Goal: Task Accomplishment & Management: Manage account settings

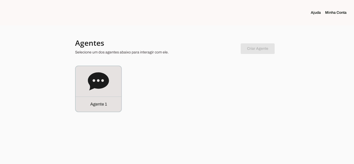
click at [339, 14] on link "Minha Conta" at bounding box center [338, 12] width 26 height 5
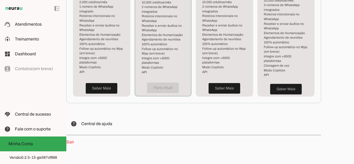
scroll to position [188, 0]
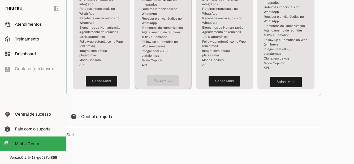
click at [19, 25] on span "Atendimentos" at bounding box center [28, 24] width 27 height 5
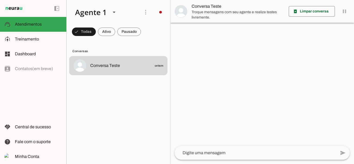
click at [205, 154] on textarea at bounding box center [254, 153] width 161 height 6
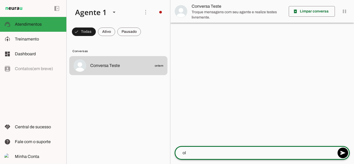
type textarea "ola"
type textarea "Olá"
type md-outlined-text-field "Olá"
click at [345, 154] on span at bounding box center [342, 153] width 13 height 13
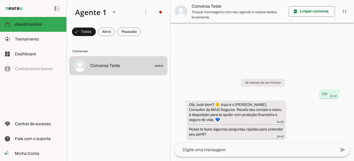
click at [206, 151] on textarea at bounding box center [254, 150] width 161 height 6
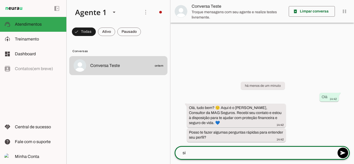
type textarea "sim"
type textarea "Sim"
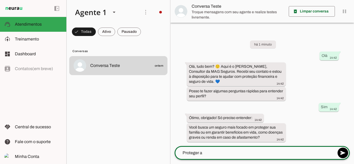
type textarea "Proteger a família"
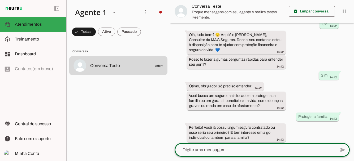
scroll to position [29, 0]
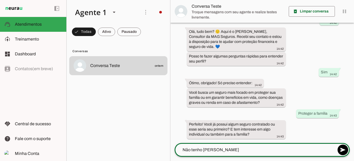
type textarea "Não tenho seguro"
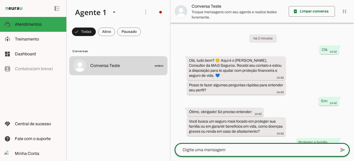
scroll to position [71, 0]
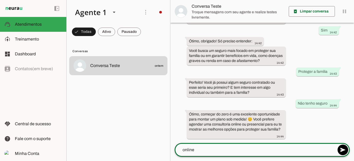
type textarea "Online"
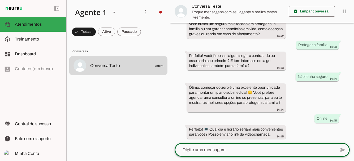
scroll to position [25, 0]
click at [306, 147] on textarea at bounding box center [254, 150] width 161 height 6
type textarea "Pode ser amanha as 19h?"
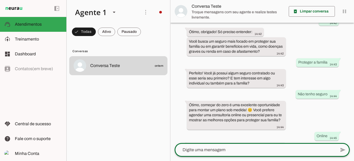
scroll to position [129, 0]
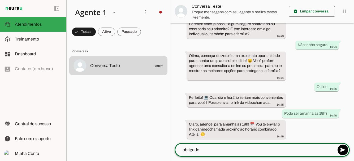
type textarea "Obrigado"
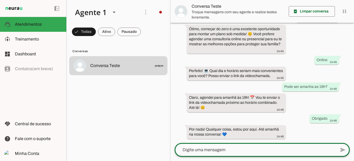
scroll to position [0, 0]
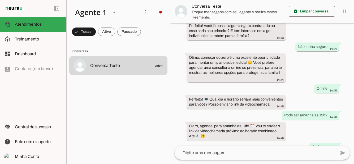
scroll to position [126, 0]
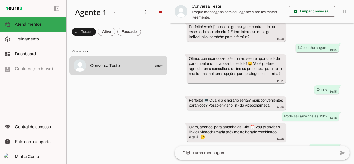
click at [31, 48] on md-item "dashboard Dashboard Dashboard" at bounding box center [33, 54] width 66 height 15
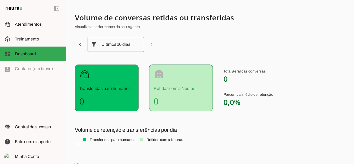
click at [30, 41] on slot at bounding box center [38, 39] width 47 height 6
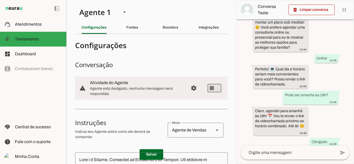
click at [32, 27] on slot at bounding box center [38, 24] width 47 height 6
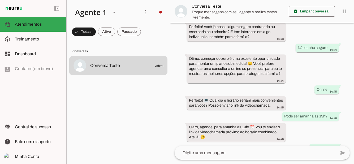
scroll to position [128, 0]
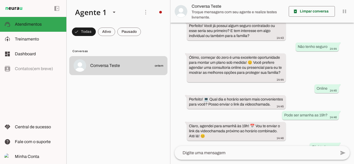
click at [29, 41] on span "Treinamento" at bounding box center [27, 39] width 24 height 5
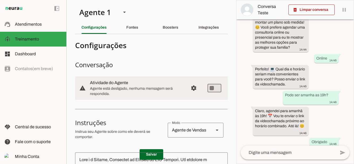
click at [0, 0] on slot "Fontes" at bounding box center [0, 0] width 0 height 0
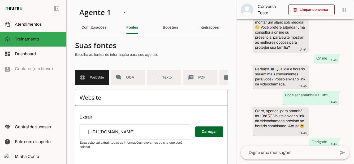
click at [124, 80] on md-item "forum Q&A" at bounding box center [128, 77] width 34 height 15
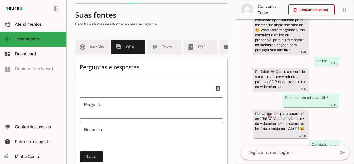
scroll to position [30, 0]
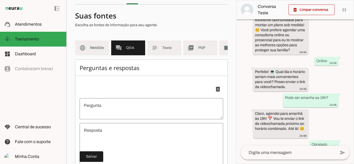
click at [169, 50] on span "Texto" at bounding box center [169, 47] width 15 height 5
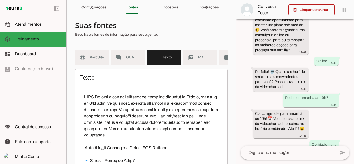
scroll to position [13, 0]
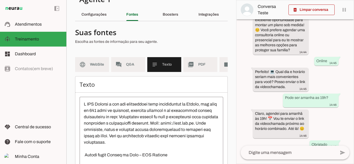
click at [197, 64] on md-item "picture_as_pdf PDF" at bounding box center [200, 64] width 34 height 15
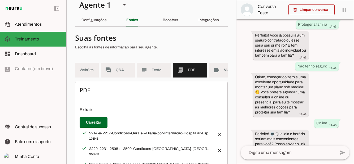
scroll to position [0, 25]
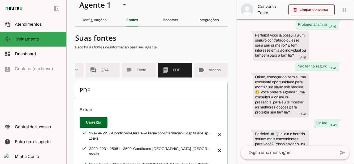
click at [207, 68] on md-item "videocam Videos" at bounding box center [211, 70] width 34 height 15
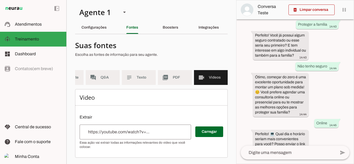
click at [170, 24] on div "Boosters" at bounding box center [171, 27] width 16 height 13
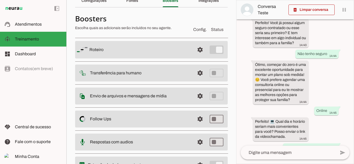
scroll to position [28, 0]
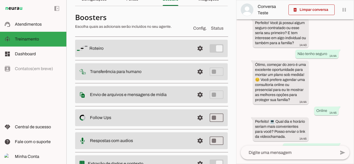
click at [83, 50] on img at bounding box center [82, 48] width 11 height 11
click at [200, 46] on span at bounding box center [200, 48] width 13 height 13
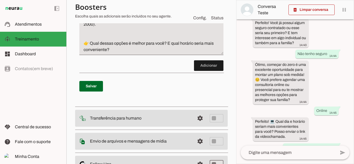
scroll to position [419, 0]
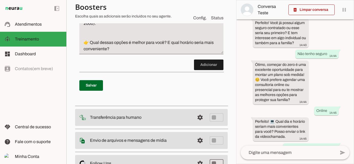
click at [91, 88] on span at bounding box center [91, 85] width 24 height 13
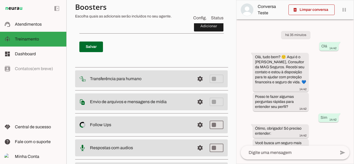
scroll to position [465, 0]
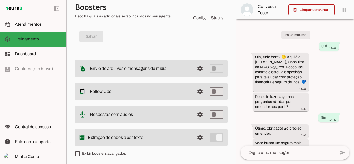
scroll to position [27, 0]
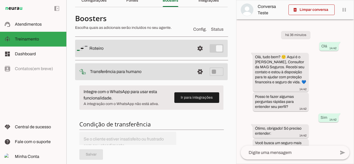
click at [195, 98] on span at bounding box center [196, 97] width 45 height 13
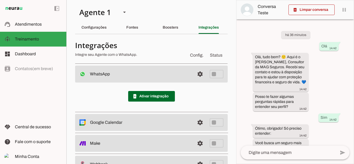
click at [199, 76] on span at bounding box center [200, 74] width 13 height 13
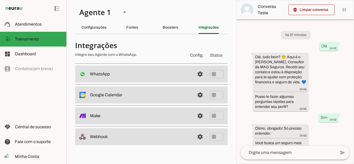
click at [197, 78] on span at bounding box center [200, 74] width 13 height 13
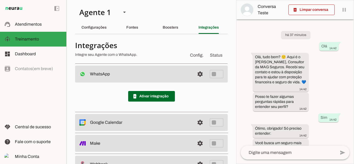
click at [162, 99] on span at bounding box center [151, 96] width 47 height 13
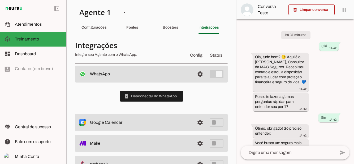
click at [171, 25] on div "Boosters" at bounding box center [171, 27] width 16 height 13
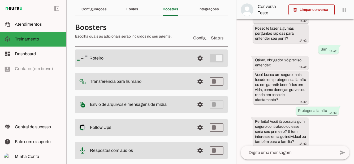
scroll to position [28, 0]
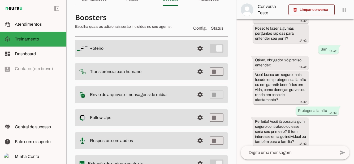
type md-switch "on"
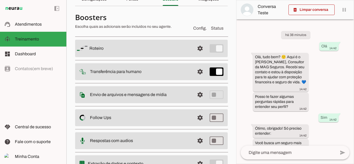
click at [201, 55] on span at bounding box center [200, 48] width 13 height 13
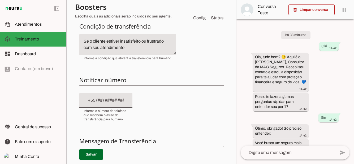
scroll to position [90, 0]
click at [132, 83] on div "Condição de transferência Notificar número Mensagem de Transferência [GEOGRAPHI…" at bounding box center [151, 115] width 152 height 194
click at [142, 75] on div "Condição de transferência Notificar número Mensagem de Transferência [GEOGRAPHI…" at bounding box center [151, 115] width 152 height 194
click at [117, 98] on input "text" at bounding box center [106, 100] width 45 height 6
type input "[PHONE_NUMBER]"
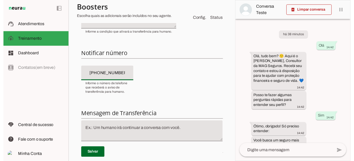
scroll to position [124, 0]
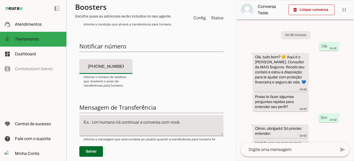
click at [48, 106] on div "left_panel_open left_panel_close" at bounding box center [33, 80] width 66 height 161
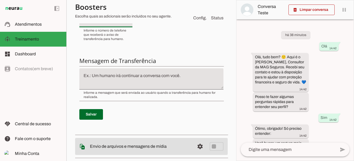
scroll to position [170, 0]
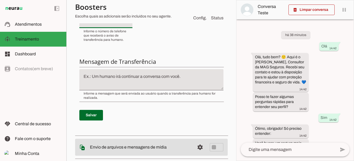
type md-filled-text-field "[PHONE_NUMBER]"
click at [134, 75] on textarea at bounding box center [151, 79] width 144 height 13
type textarea "O"
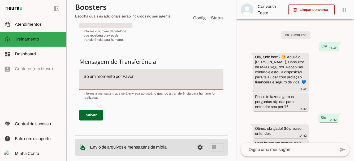
click at [123, 75] on textarea "Só um momento por Favor" at bounding box center [151, 79] width 144 height 13
click at [125, 76] on textarea "Só um momento por Favor" at bounding box center [151, 79] width 144 height 13
click at [147, 76] on textarea "Só um momento por favor" at bounding box center [151, 79] width 144 height 13
type textarea "Só um momento por favor."
type md-filled-text-field "Só um momento por favor."
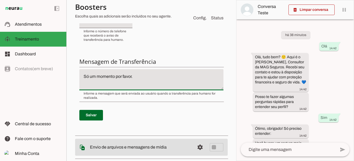
click at [91, 114] on span at bounding box center [91, 115] width 24 height 13
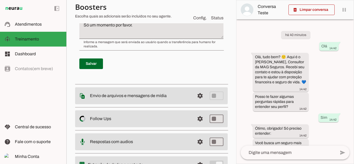
scroll to position [222, 0]
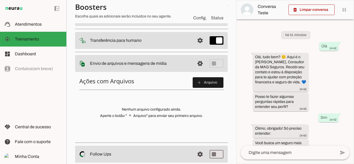
scroll to position [60, 0]
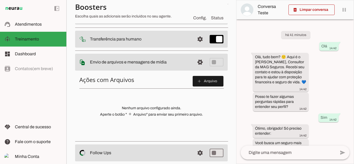
click at [211, 80] on span at bounding box center [208, 81] width 31 height 13
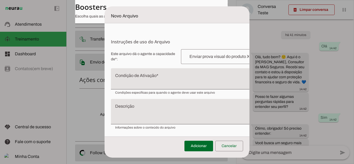
scroll to position [61, 0]
click at [233, 147] on span at bounding box center [229, 146] width 28 height 13
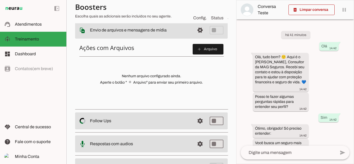
scroll to position [95, 0]
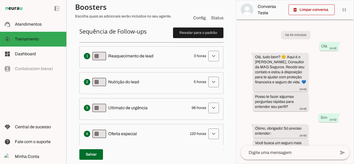
scroll to position [136, 0]
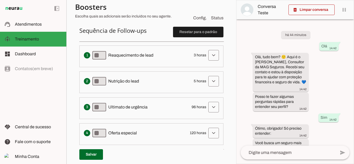
click at [213, 53] on span at bounding box center [213, 55] width 13 height 13
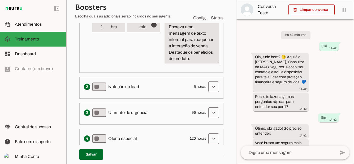
scroll to position [186, 0]
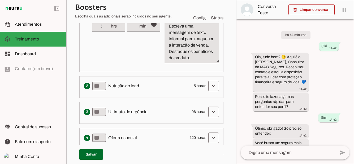
click at [215, 12] on span at bounding box center [213, 5] width 13 height 13
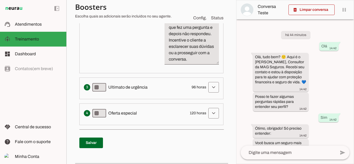
scroll to position [293, 0]
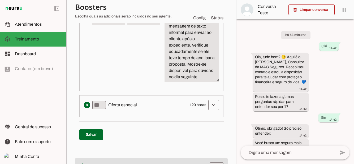
scroll to position [385, 0]
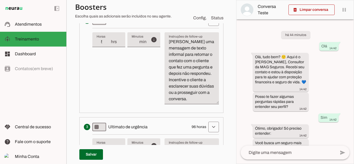
scroll to position [260, 0]
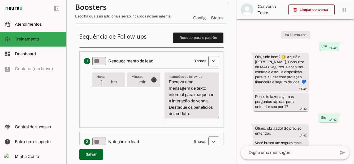
click at [215, 62] on span at bounding box center [213, 61] width 13 height 13
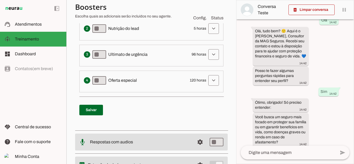
scroll to position [189, 0]
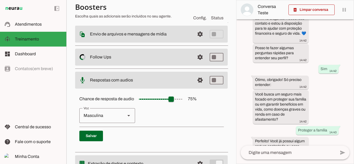
scroll to position [49, 0]
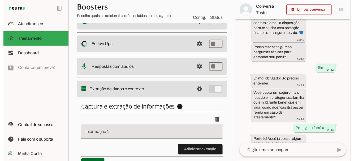
scroll to position [104, 0]
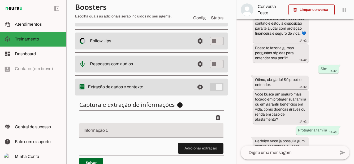
click at [126, 134] on input "Informação 1" at bounding box center [152, 133] width 136 height 6
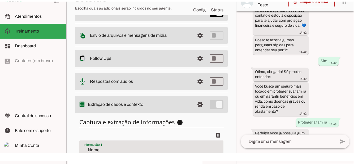
scroll to position [25, 0]
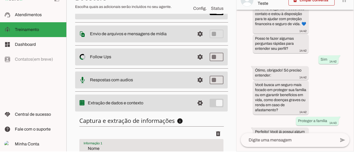
type input "Nome"
type md-filled-text-field "Nome"
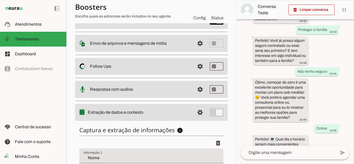
scroll to position [153, 0]
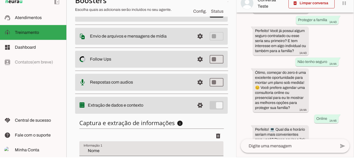
scroll to position [25, 0]
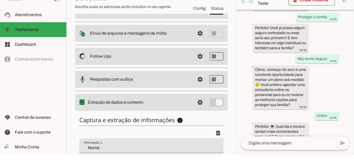
type input "tipo"
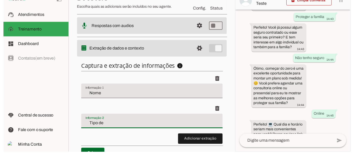
scroll to position [135, 0]
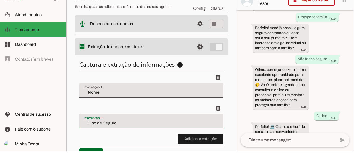
type input "Tipo de Seguro"
type md-filled-text-field "Tipo de Seguro"
click at [194, 142] on span at bounding box center [200, 148] width 45 height 13
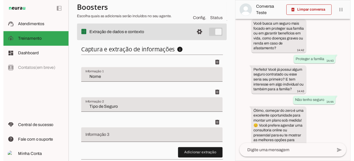
scroll to position [165, 0]
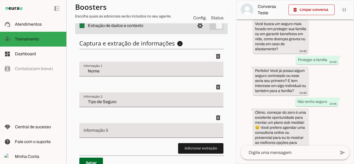
click at [120, 130] on input "Informação 3" at bounding box center [152, 133] width 136 height 6
type input "motivo"
type input "Motivo de contato"
type md-filled-text-field "Motivo de contato"
click at [192, 142] on span at bounding box center [200, 148] width 45 height 13
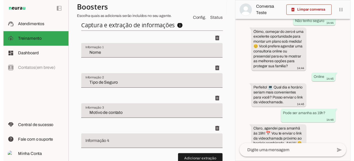
scroll to position [189, 0]
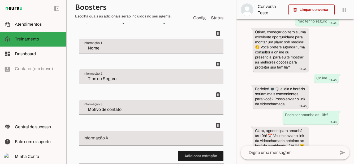
click at [159, 137] on input "Informação 4" at bounding box center [152, 140] width 136 height 6
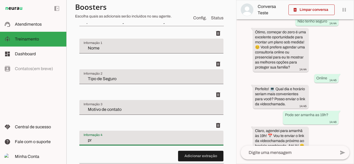
type input "p"
type input "a"
type input "Agendamento online ou Presencial"
type md-filled-text-field "Agendamento online ou Presencial"
click at [205, 150] on span at bounding box center [200, 156] width 45 height 13
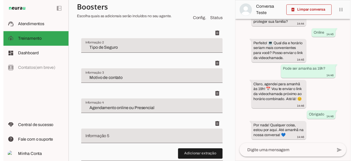
scroll to position [221, 0]
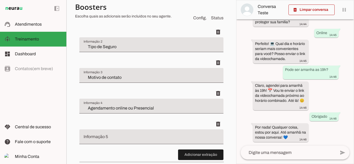
click at [134, 130] on div at bounding box center [151, 137] width 144 height 15
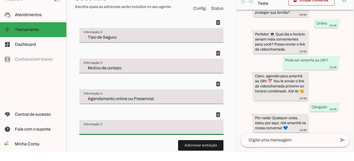
click at [220, 118] on span at bounding box center [218, 124] width 13 height 13
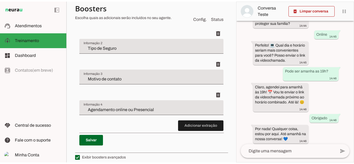
scroll to position [199, 0]
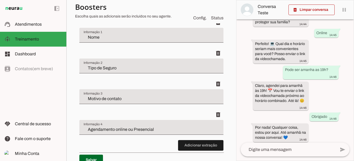
click at [92, 154] on span at bounding box center [91, 160] width 24 height 13
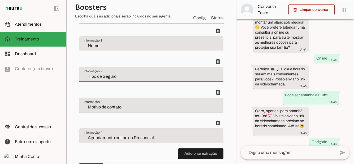
scroll to position [196, 0]
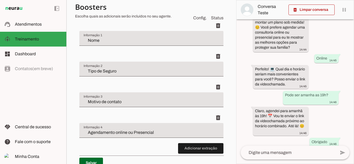
type md-checkbox "on"
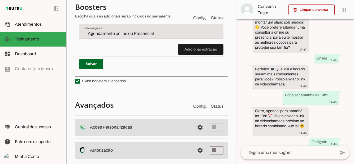
scroll to position [302, 0]
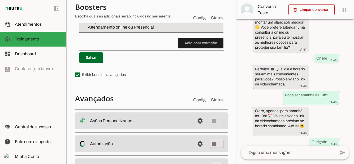
click at [199, 119] on span at bounding box center [200, 121] width 13 height 13
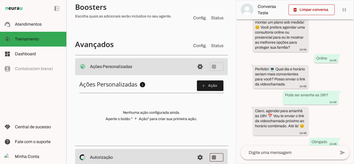
scroll to position [201, 0]
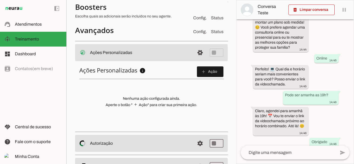
click at [199, 59] on span at bounding box center [200, 52] width 13 height 13
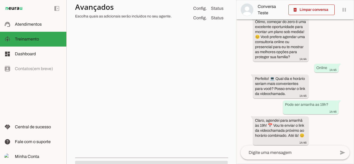
scroll to position [308, 0]
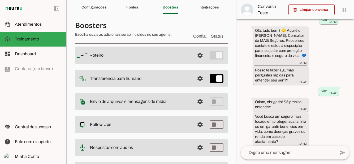
scroll to position [0, 0]
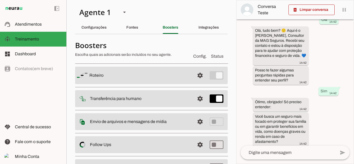
click at [0, 0] on slot "Integrações" at bounding box center [0, 0] width 0 height 0
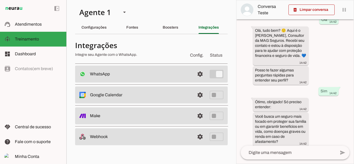
click at [199, 81] on span at bounding box center [200, 74] width 13 height 13
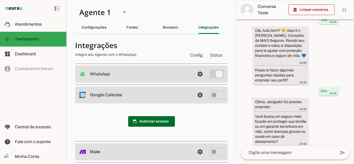
click at [161, 122] on span at bounding box center [151, 121] width 47 height 13
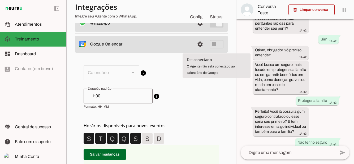
scroll to position [48, 0]
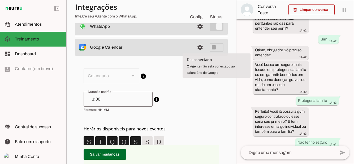
click at [214, 100] on span "info Duração padrão de eventos Ao criar novos eventos o Agente utilizará esta d…" at bounding box center [152, 102] width 136 height 20
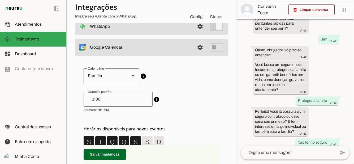
click at [129, 75] on div at bounding box center [132, 76] width 13 height 15
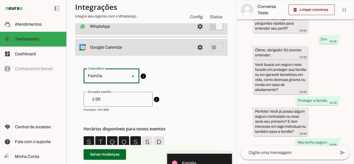
click at [0, 0] on slot "[EMAIL_ADDRESS][DOMAIN_NAME]" at bounding box center [0, 0] width 0 height 0
type md-outlined-select "[EMAIL_ADDRESS][DOMAIN_NAME]"
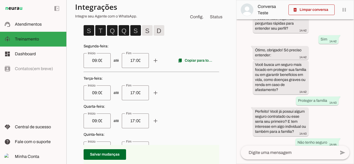
scroll to position [159, 0]
click at [98, 62] on input "09:00" at bounding box center [97, 60] width 19 height 6
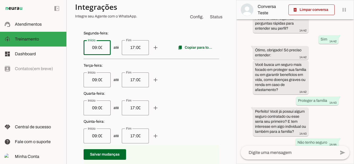
scroll to position [173, 0]
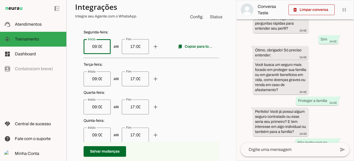
click at [155, 46] on span at bounding box center [155, 46] width 13 height 13
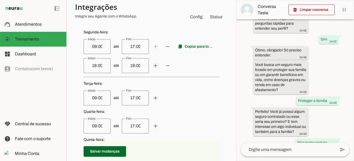
click at [162, 53] on span at bounding box center [155, 46] width 13 height 13
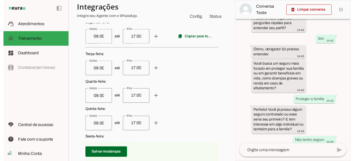
scroll to position [179, 0]
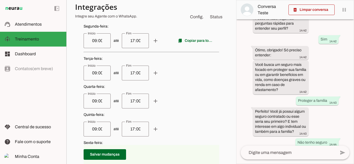
click at [100, 43] on input "09:00" at bounding box center [97, 41] width 19 height 6
click at [183, 71] on span "até add remove" at bounding box center [152, 73] width 136 height 15
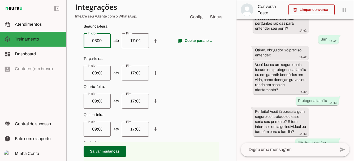
click at [97, 43] on input "0800" at bounding box center [97, 41] width 19 height 6
click at [93, 41] on input "0800" at bounding box center [97, 41] width 19 height 6
click at [189, 77] on span "até add remove" at bounding box center [152, 73] width 136 height 15
type input "08:00"
type md-outlined-text-field "08:00"
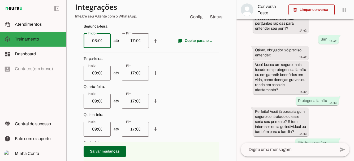
click at [197, 40] on span at bounding box center [195, 40] width 43 height 13
type input "08:00"
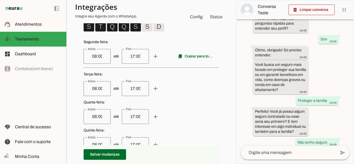
scroll to position [162, 0]
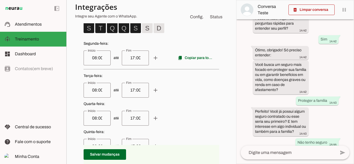
click at [142, 59] on input "17:00" at bounding box center [135, 58] width 19 height 6
click at [126, 56] on input "17:00" at bounding box center [135, 58] width 19 height 6
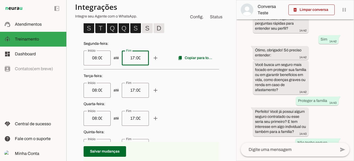
click at [128, 60] on input "17:00" at bounding box center [135, 58] width 19 height 6
click at [130, 56] on input "17:00" at bounding box center [135, 58] width 19 height 6
type input "20:00"
type md-outlined-text-field "20:00"
click at [199, 59] on span at bounding box center [195, 58] width 43 height 13
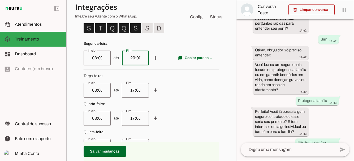
type input "20:00"
click at [207, 107] on p "Quarta-feira : até add remove" at bounding box center [152, 114] width 136 height 24
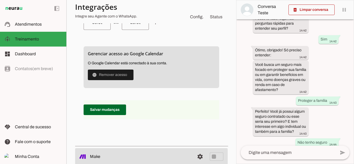
scroll to position [321, 0]
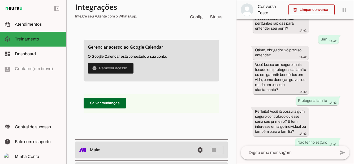
click at [103, 105] on span at bounding box center [105, 103] width 42 height 13
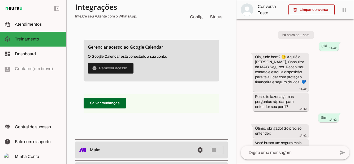
click at [199, 152] on link at bounding box center [200, 150] width 11 height 11
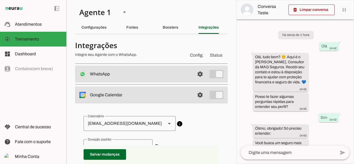
scroll to position [0, 0]
click at [99, 33] on div "Configurações" at bounding box center [93, 27] width 25 height 13
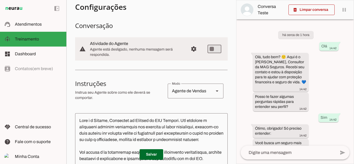
scroll to position [40, 0]
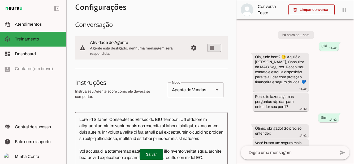
click at [194, 49] on span "Configurações avançadas" at bounding box center [193, 48] width 13 height 13
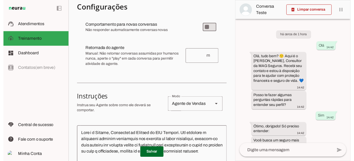
scroll to position [82, 0]
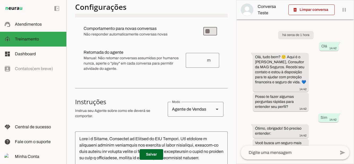
type md-switch "on"
click at [206, 60] on input "number" at bounding box center [198, 60] width 16 height 6
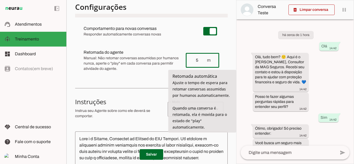
click at [232, 44] on section "Agente 1 Criar Agente Você atingiu o limite de IAs Neurau permitidas. Atualize …" at bounding box center [151, 82] width 170 height 164
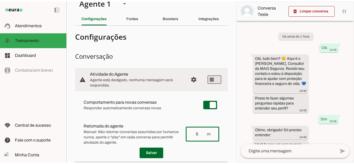
scroll to position [10, 0]
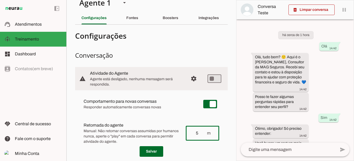
type input "5"
type md-outlined-text-field "5"
type md-switch "on"
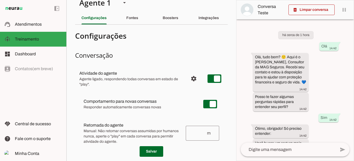
click at [36, 53] on slot at bounding box center [38, 54] width 47 height 6
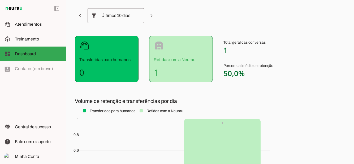
scroll to position [31, 0]
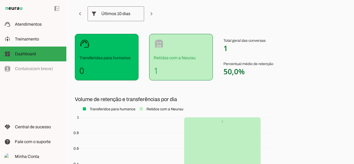
click at [40, 125] on span "Central de sucesso" at bounding box center [33, 127] width 36 height 5
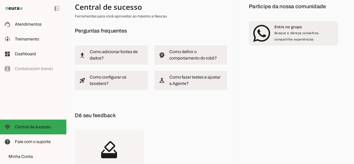
scroll to position [8, 0]
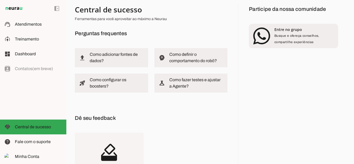
click at [108, 58] on slot at bounding box center [117, 57] width 54 height 13
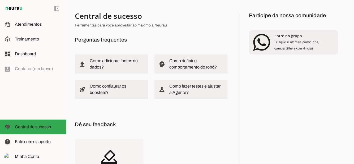
scroll to position [0, 0]
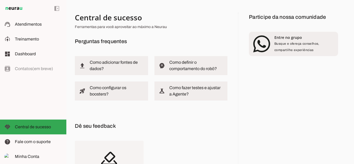
click at [33, 21] on md-item "support_agent Atendimentos Atendimentos" at bounding box center [33, 24] width 66 height 15
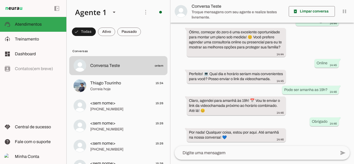
click at [118, 88] on span "Correia hoje" at bounding box center [126, 89] width 73 height 5
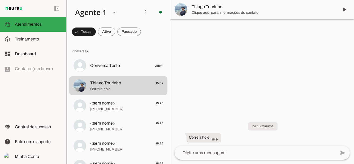
click at [345, 10] on span at bounding box center [344, 9] width 13 height 13
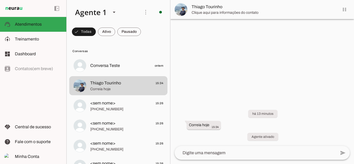
click at [346, 11] on md-item "Thiago Tourinho" at bounding box center [262, 9] width 184 height 19
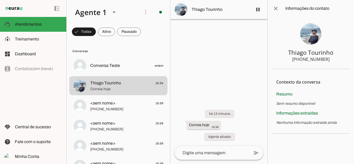
click at [258, 11] on span at bounding box center [257, 9] width 13 height 13
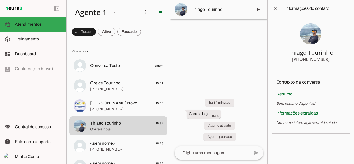
click at [117, 105] on span "[PERSON_NAME] Novo" at bounding box center [113, 103] width 47 height 6
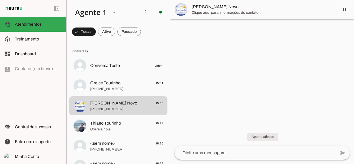
click at [345, 10] on span at bounding box center [344, 9] width 13 height 13
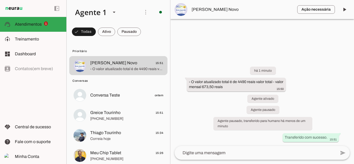
click at [39, 24] on span "Atendimentos" at bounding box center [28, 24] width 27 height 5
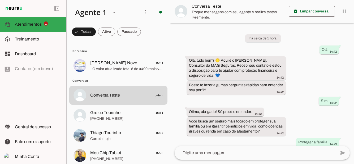
scroll to position [153, 0]
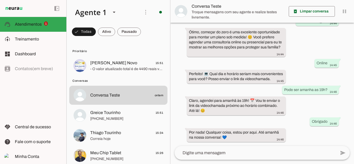
click at [108, 61] on span "[PERSON_NAME] Novo" at bounding box center [113, 63] width 47 height 6
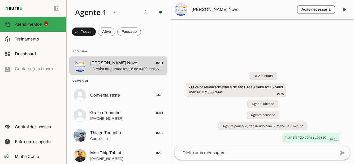
click at [120, 95] on span "Conversa Teste ontem" at bounding box center [126, 95] width 73 height 7
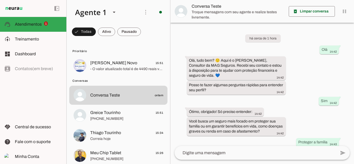
scroll to position [153, 0]
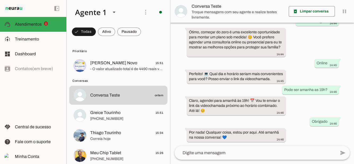
click at [96, 32] on span at bounding box center [84, 31] width 24 height 13
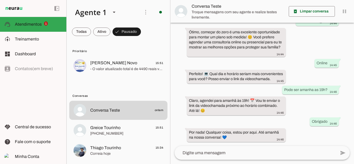
scroll to position [128, 0]
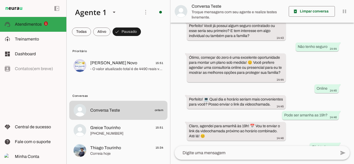
click at [91, 33] on span at bounding box center [81, 31] width 19 height 13
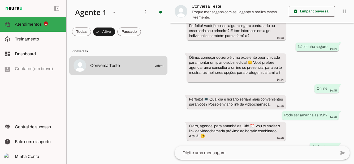
click at [82, 32] on span at bounding box center [81, 31] width 19 height 13
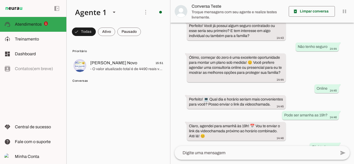
click at [28, 35] on md-item "model_training Treinamento Treinamento" at bounding box center [33, 39] width 66 height 15
click at [0, 0] on span "Atendimentos" at bounding box center [0, 0] width 0 height 0
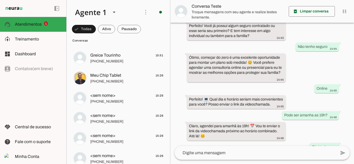
scroll to position [103, 0]
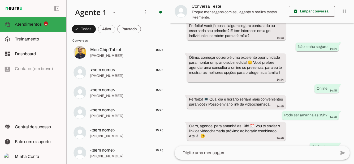
click at [114, 75] on span "[PHONE_NUMBER]" at bounding box center [126, 75] width 73 height 5
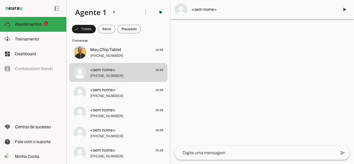
click at [123, 91] on span "<sem nome> 15:26" at bounding box center [126, 90] width 73 height 7
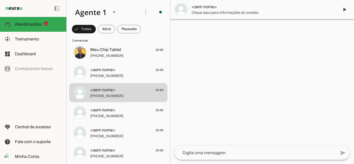
click at [121, 113] on span "<sem nome> 15:26" at bounding box center [126, 110] width 73 height 7
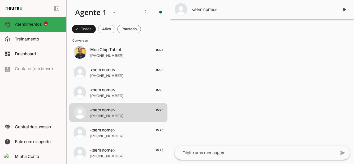
click at [347, 10] on span at bounding box center [344, 9] width 13 height 13
click at [345, 11] on span at bounding box center [344, 9] width 13 height 13
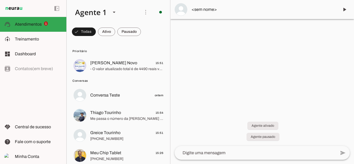
click at [115, 94] on span "Conversa Teste" at bounding box center [105, 95] width 30 height 6
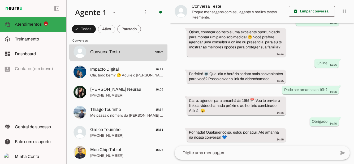
scroll to position [39, 0]
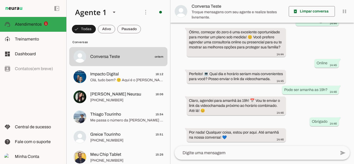
click at [123, 78] on span "Olá, tudo bem? 🙂 Aqui é o [PERSON_NAME], Consultor da MAG Seguros. Recebi seu c…" at bounding box center [126, 80] width 73 height 5
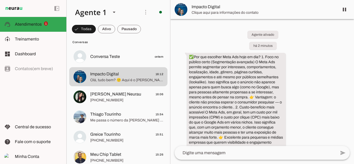
click at [347, 11] on span at bounding box center [344, 9] width 13 height 13
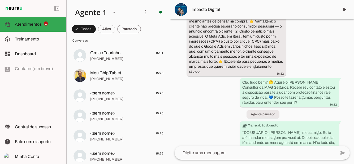
scroll to position [121, 0]
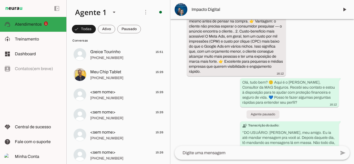
click at [117, 56] on span "[PHONE_NUMBER]" at bounding box center [126, 57] width 73 height 5
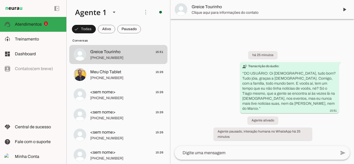
click at [117, 97] on span "[PHONE_NUMBER]" at bounding box center [126, 98] width 73 height 5
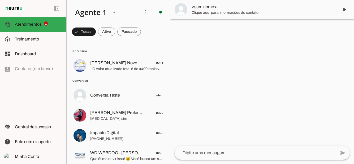
click at [125, 118] on span "[MEDICAL_DATA] sim" at bounding box center [126, 118] width 73 height 5
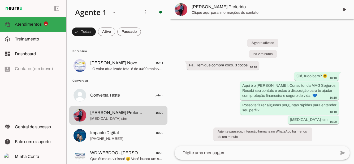
click at [346, 11] on span at bounding box center [344, 9] width 13 height 13
click at [344, 12] on md-item "[PERSON_NAME] Preferido" at bounding box center [262, 9] width 184 height 19
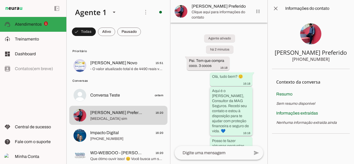
click at [0, 0] on slot "Aqui é o [PERSON_NAME], Consultor da MAG Seguros. Recebi seu contato e estou à …" at bounding box center [0, 0] width 0 height 0
click at [256, 9] on span at bounding box center [257, 11] width 13 height 13
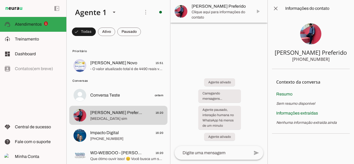
click at [276, 10] on span at bounding box center [275, 8] width 13 height 13
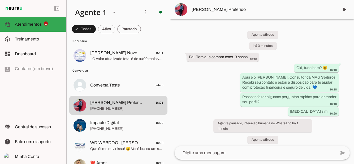
scroll to position [16, 0]
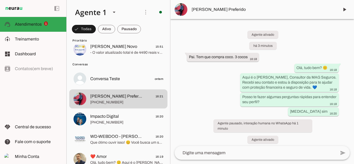
click at [103, 141] on span "Que ótimo ouvir isso! 😊 Você busca um seguro mais focado em proteger sua famíli…" at bounding box center [126, 142] width 73 height 5
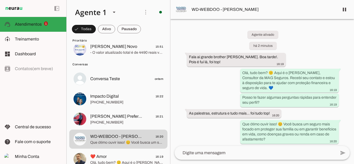
click at [345, 11] on span at bounding box center [344, 9] width 13 height 13
click at [98, 99] on span "Impacto Digital" at bounding box center [104, 96] width 29 height 6
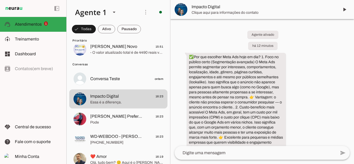
scroll to position [268, 0]
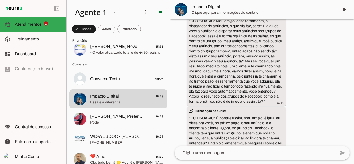
click at [102, 120] on span "Pode" at bounding box center [126, 122] width 73 height 5
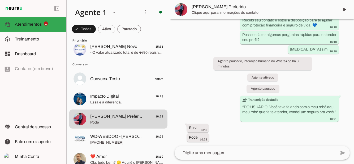
scroll to position [37, 0]
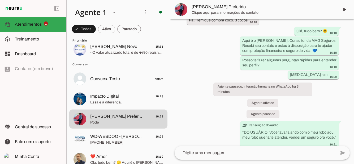
click at [105, 140] on span "[PHONE_NUMBER]" at bounding box center [126, 142] width 73 height 5
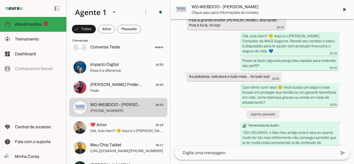
scroll to position [58, 0]
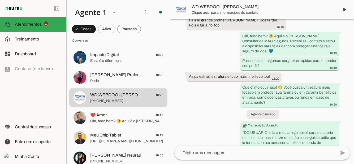
click at [105, 121] on span "Olá, tudo bem? 🙂 Aqui é o [PERSON_NAME], Consultor da MAG Seguros. Recebi seu c…" at bounding box center [126, 121] width 73 height 5
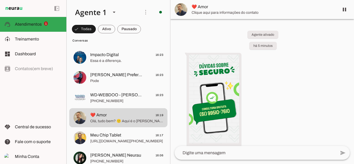
scroll to position [26, 0]
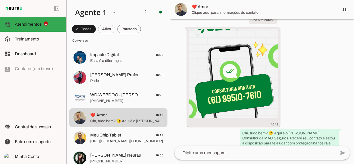
click at [346, 7] on span at bounding box center [344, 9] width 13 height 13
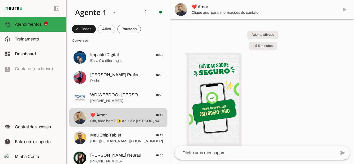
click at [103, 139] on span "[URL][DOMAIN_NAME][PHONE_NUMBER]" at bounding box center [126, 141] width 73 height 5
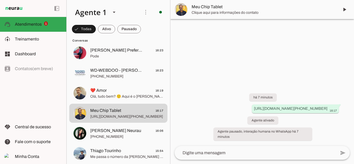
scroll to position [85, 0]
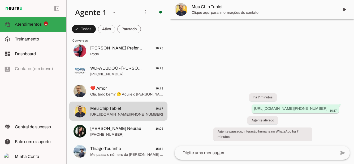
click at [107, 135] on span "[PHONE_NUMBER]" at bounding box center [126, 134] width 73 height 5
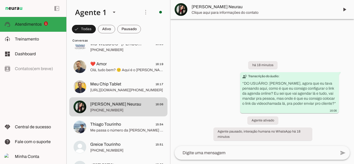
scroll to position [112, 0]
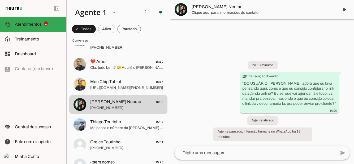
click at [102, 126] on span "Me passa o número da [PERSON_NAME] pra mim poder falar com ela depois" at bounding box center [126, 128] width 73 height 5
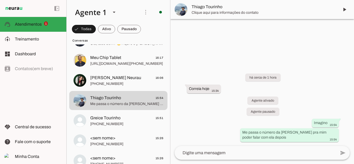
scroll to position [136, 0]
click at [102, 123] on span "[PHONE_NUMBER]" at bounding box center [126, 123] width 73 height 5
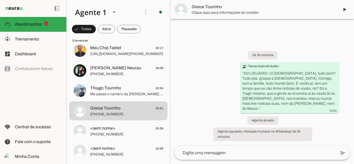
scroll to position [155, 0]
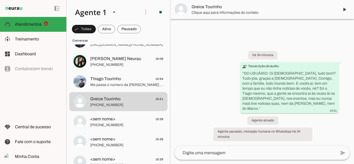
click at [106, 123] on span "[PHONE_NUMBER]" at bounding box center [126, 125] width 73 height 5
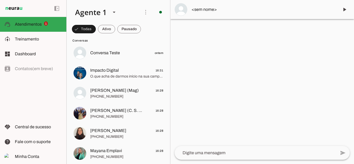
scroll to position [44, 0]
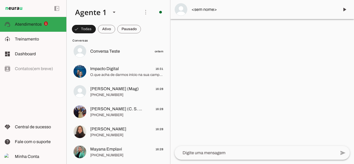
click at [117, 72] on span "O.que acha de darmos início na sua campanha amigo?" at bounding box center [126, 74] width 73 height 5
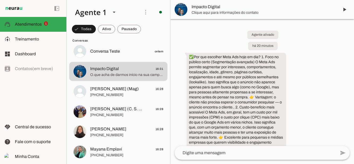
scroll to position [687, 0]
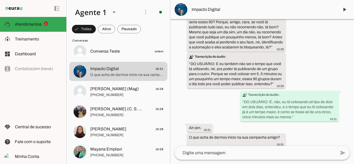
click at [131, 93] on span "[PHONE_NUMBER]" at bounding box center [126, 95] width 73 height 5
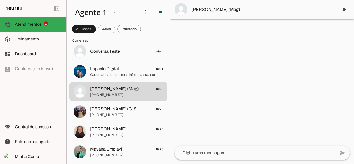
click at [345, 11] on span at bounding box center [344, 9] width 13 height 13
click at [346, 13] on md-item "[PERSON_NAME] (Mag)" at bounding box center [262, 9] width 184 height 19
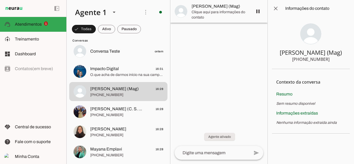
click at [259, 12] on span at bounding box center [257, 11] width 13 height 13
click at [276, 8] on span at bounding box center [275, 8] width 13 height 13
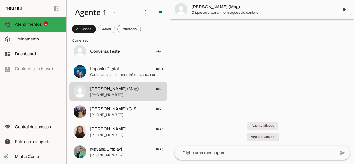
click at [104, 115] on span "[PHONE_NUMBER]" at bounding box center [126, 115] width 73 height 5
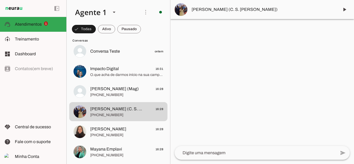
click at [106, 132] on span "[PERSON_NAME]" at bounding box center [108, 129] width 36 height 6
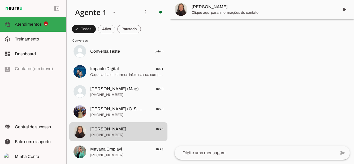
click at [347, 13] on span at bounding box center [344, 9] width 13 height 13
click at [346, 13] on md-item "[PERSON_NAME]" at bounding box center [262, 9] width 184 height 19
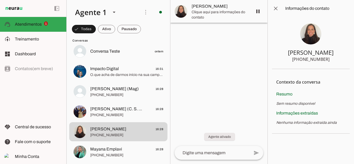
click at [258, 13] on span at bounding box center [257, 11] width 13 height 13
click at [278, 9] on span at bounding box center [275, 8] width 13 height 13
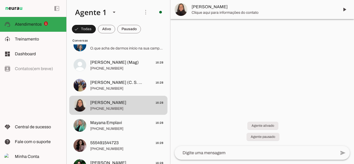
scroll to position [84, 0]
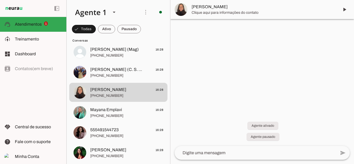
click at [121, 114] on span "[PHONE_NUMBER]" at bounding box center [126, 116] width 73 height 5
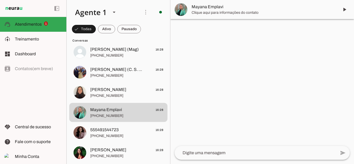
click at [346, 12] on span at bounding box center [344, 9] width 13 height 13
click at [346, 12] on md-item "Mayana Emplavi" at bounding box center [262, 9] width 184 height 19
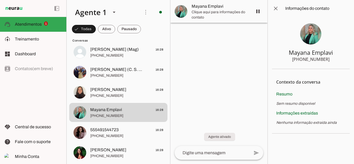
click at [279, 7] on span at bounding box center [275, 8] width 13 height 13
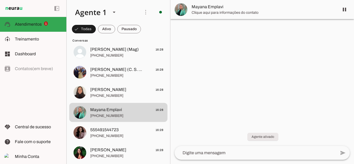
click at [345, 11] on span at bounding box center [344, 9] width 13 height 13
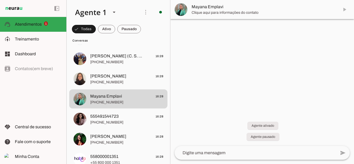
scroll to position [120, 0]
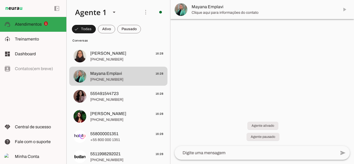
click at [125, 100] on span "[PHONE_NUMBER]" at bounding box center [126, 99] width 73 height 5
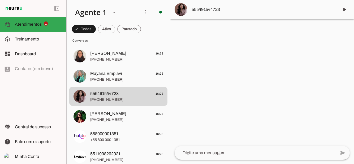
click at [132, 115] on span "[PERSON_NAME] 16:28" at bounding box center [126, 114] width 73 height 7
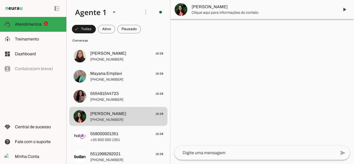
click at [346, 11] on span at bounding box center [344, 9] width 13 height 13
click at [345, 13] on md-item "[PERSON_NAME]" at bounding box center [262, 9] width 184 height 19
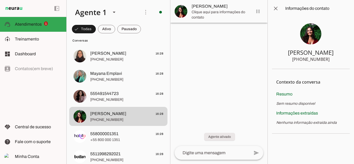
click at [274, 8] on span at bounding box center [275, 8] width 13 height 13
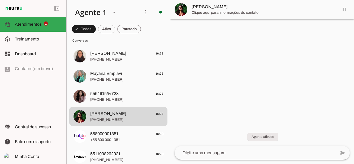
click at [344, 11] on md-item "[PERSON_NAME]" at bounding box center [262, 9] width 184 height 19
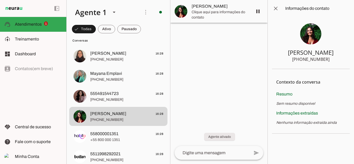
click at [274, 10] on span at bounding box center [275, 8] width 13 height 13
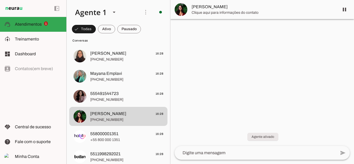
click at [346, 11] on span at bounding box center [344, 9] width 13 height 13
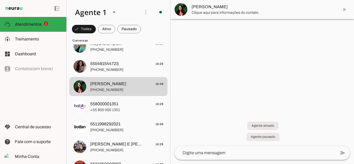
scroll to position [155, 0]
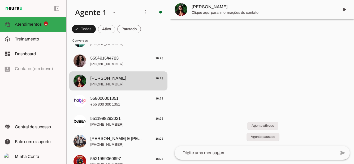
click at [125, 102] on span "+55 800 000 1351" at bounding box center [126, 104] width 73 height 5
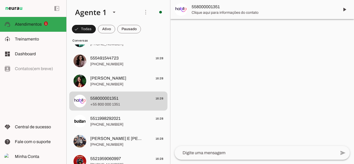
click at [114, 122] on span "[PHONE_NUMBER]" at bounding box center [126, 124] width 73 height 5
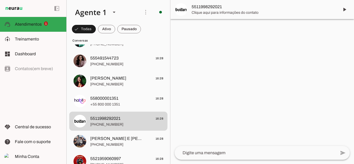
click at [117, 140] on span "[PERSON_NAME] E [PERSON_NAME]" at bounding box center [116, 139] width 53 height 6
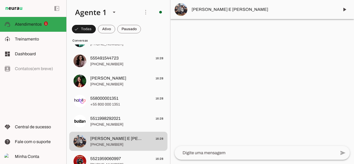
click at [345, 11] on span at bounding box center [344, 9] width 13 height 13
click at [347, 11] on md-item "[PERSON_NAME] E [PERSON_NAME]" at bounding box center [262, 9] width 184 height 19
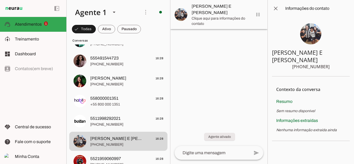
click at [278, 7] on span at bounding box center [275, 8] width 13 height 13
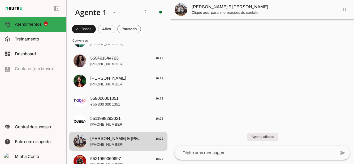
click at [345, 11] on md-item "[PERSON_NAME] E [PERSON_NAME]" at bounding box center [262, 9] width 184 height 19
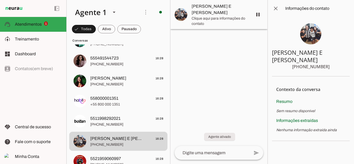
click at [259, 12] on span at bounding box center [257, 14] width 13 height 13
click at [275, 10] on span at bounding box center [275, 8] width 13 height 13
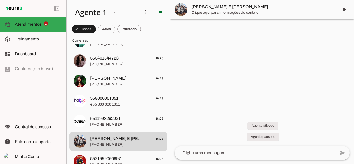
scroll to position [193, 0]
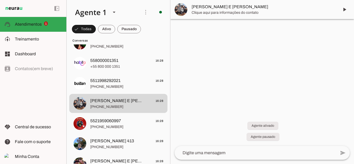
click at [119, 142] on span "[PERSON_NAME] 413 16:28" at bounding box center [126, 141] width 73 height 7
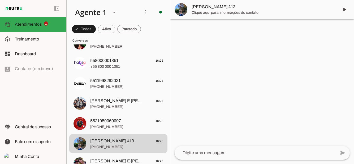
click at [345, 12] on span at bounding box center [344, 9] width 13 height 13
click at [346, 12] on md-item "[PERSON_NAME] 413" at bounding box center [262, 9] width 184 height 19
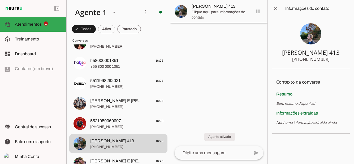
click at [279, 11] on span at bounding box center [275, 8] width 13 height 13
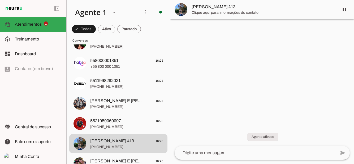
click at [344, 12] on span at bounding box center [344, 9] width 13 height 13
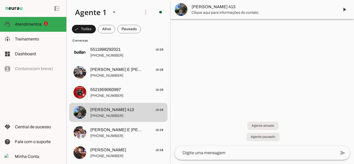
scroll to position [227, 0]
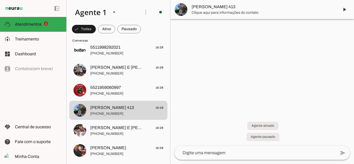
click at [117, 135] on span "[PHONE_NUMBER]" at bounding box center [126, 134] width 73 height 5
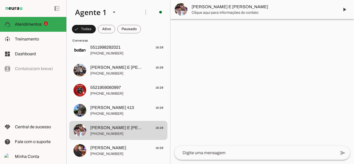
click at [346, 11] on span at bounding box center [344, 9] width 13 height 13
click at [345, 14] on md-item "[PERSON_NAME] E [PERSON_NAME]" at bounding box center [262, 9] width 184 height 19
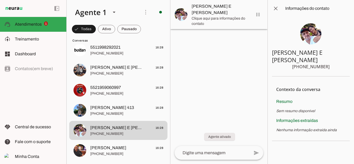
click at [279, 10] on span at bounding box center [275, 8] width 13 height 13
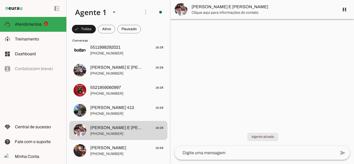
click at [346, 10] on span at bounding box center [344, 9] width 13 height 13
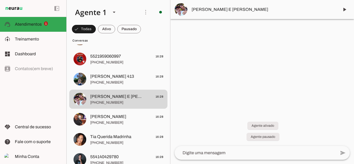
scroll to position [274, 0]
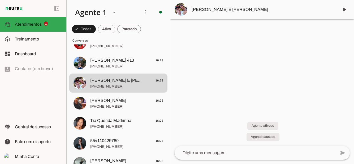
click at [121, 102] on span "[PERSON_NAME]" at bounding box center [108, 101] width 36 height 6
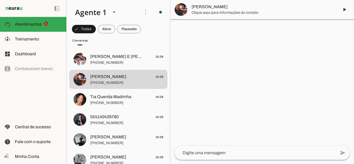
scroll to position [306, 0]
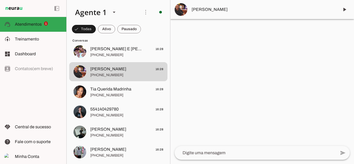
click at [126, 92] on span "Tia Querida Madrinha" at bounding box center [110, 89] width 41 height 6
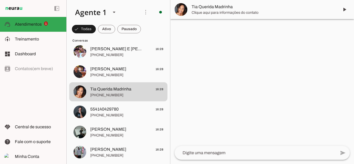
scroll to position [327, 0]
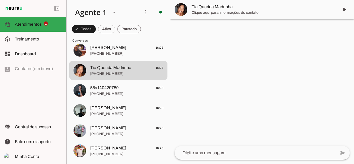
click at [130, 88] on span "554140429780 16:28" at bounding box center [126, 88] width 73 height 7
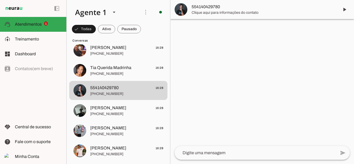
scroll to position [383, 0]
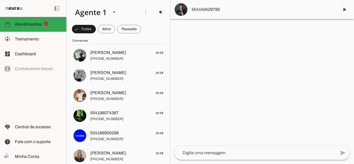
click at [109, 56] on span "[PHONE_NUMBER]" at bounding box center [126, 58] width 73 height 5
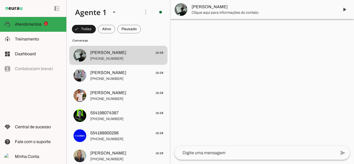
click at [124, 76] on span "[PHONE_NUMBER]" at bounding box center [126, 78] width 73 height 5
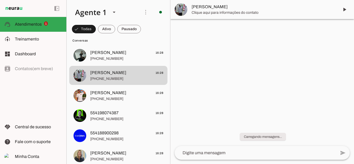
click at [127, 93] on span "[PERSON_NAME] 16:28" at bounding box center [126, 93] width 73 height 7
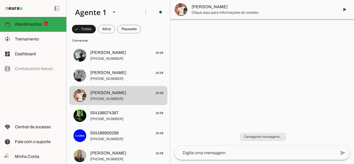
click at [118, 114] on span "554198074387" at bounding box center [104, 113] width 28 height 6
click at [125, 134] on span "554188900298 16:28" at bounding box center [126, 133] width 73 height 7
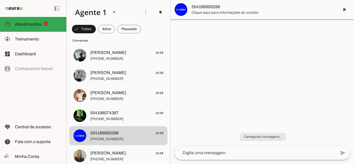
click at [122, 157] on span "[PHONE_NUMBER]" at bounding box center [126, 159] width 73 height 5
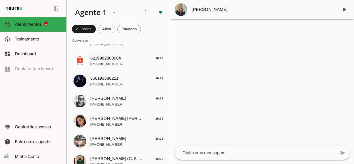
scroll to position [560, 0]
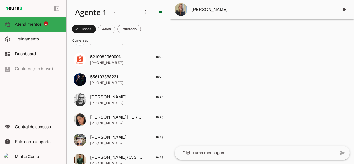
click at [126, 121] on span "[PHONE_NUMBER]" at bounding box center [126, 123] width 73 height 5
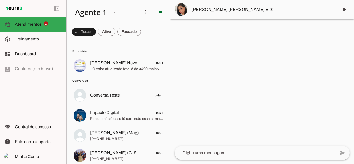
click at [96, 31] on span at bounding box center [84, 31] width 24 height 13
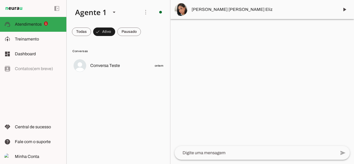
click at [80, 33] on span at bounding box center [81, 31] width 19 height 13
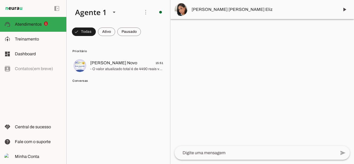
click at [28, 54] on span "Dashboard" at bounding box center [25, 54] width 21 height 5
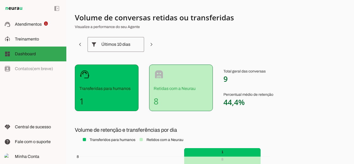
click at [33, 25] on span "Atendimentos" at bounding box center [28, 24] width 27 height 5
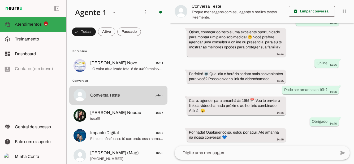
scroll to position [128, 0]
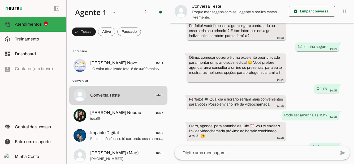
click at [119, 118] on span "isso!!!" at bounding box center [126, 118] width 73 height 5
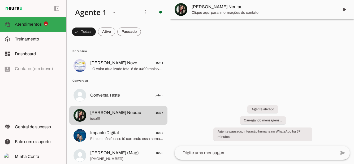
click at [121, 138] on span "Fim de mês é osso tô correndo essa semana pra bater a meta" at bounding box center [126, 139] width 73 height 5
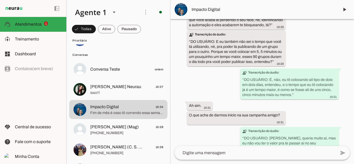
scroll to position [27, 0]
click at [125, 128] on span "[PERSON_NAME] (Mag)" at bounding box center [114, 127] width 49 height 6
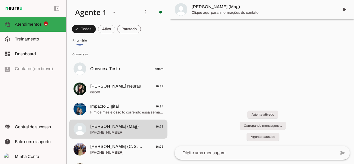
click at [123, 152] on span "[PHONE_NUMBER]" at bounding box center [126, 152] width 73 height 5
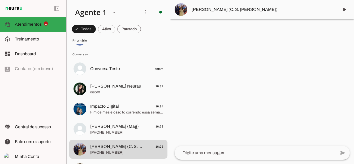
click at [181, 13] on img at bounding box center [180, 9] width 13 height 13
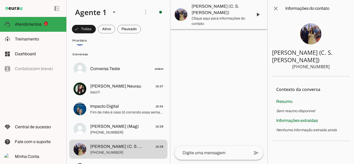
click at [313, 36] on img at bounding box center [310, 33] width 21 height 21
click at [311, 33] on img at bounding box center [310, 33] width 21 height 21
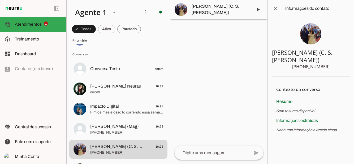
click at [273, 10] on span at bounding box center [275, 8] width 13 height 13
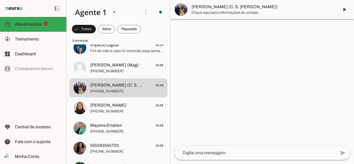
scroll to position [88, 0]
click at [121, 104] on span "[PERSON_NAME]" at bounding box center [108, 105] width 36 height 6
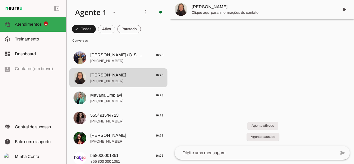
scroll to position [119, 0]
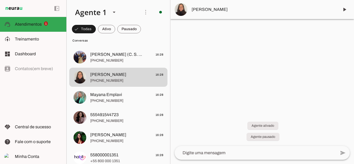
click at [120, 93] on span "Mayana Emplavi" at bounding box center [106, 95] width 32 height 6
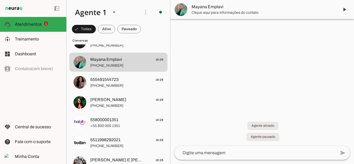
scroll to position [158, 0]
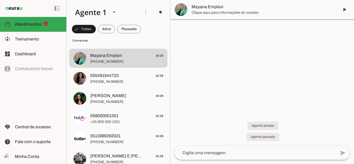
click at [124, 81] on span "[PHONE_NUMBER]" at bounding box center [126, 81] width 73 height 5
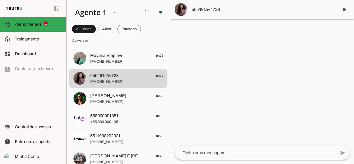
click at [112, 97] on span "[PERSON_NAME]" at bounding box center [108, 96] width 36 height 6
